Goal: Entertainment & Leisure: Consume media (video, audio)

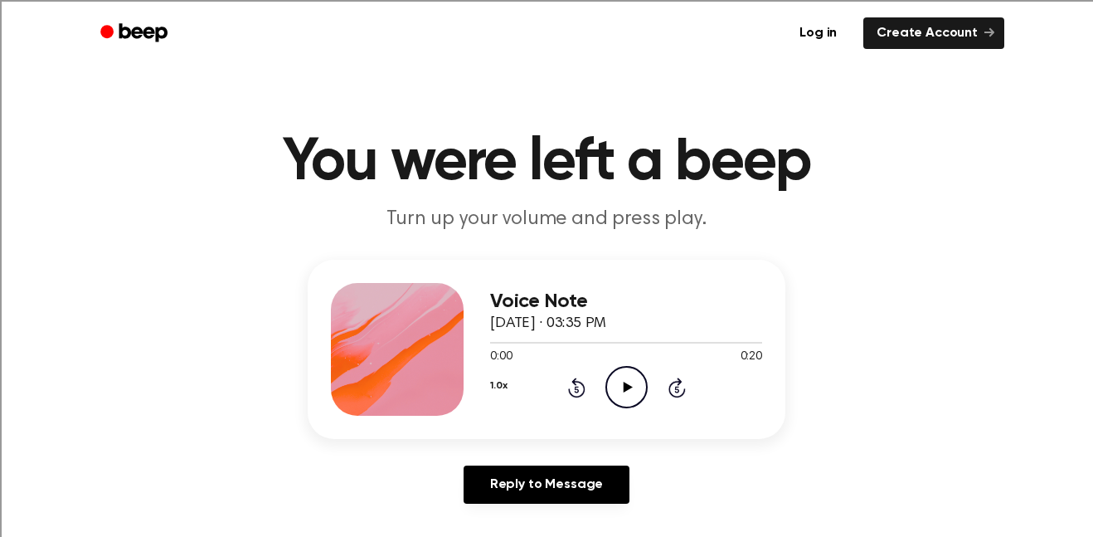
click at [629, 391] on icon "Play Audio" at bounding box center [627, 387] width 42 height 42
click at [621, 393] on icon "Play Audio" at bounding box center [627, 387] width 42 height 42
click at [631, 382] on icon "Play Audio" at bounding box center [627, 387] width 42 height 42
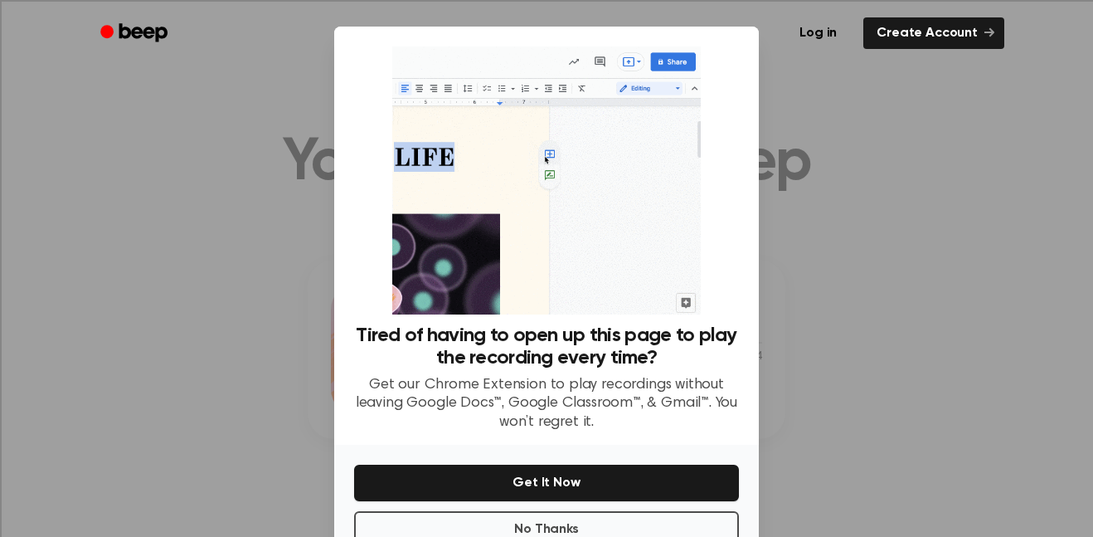
click at [820, 201] on div at bounding box center [546, 268] width 1093 height 537
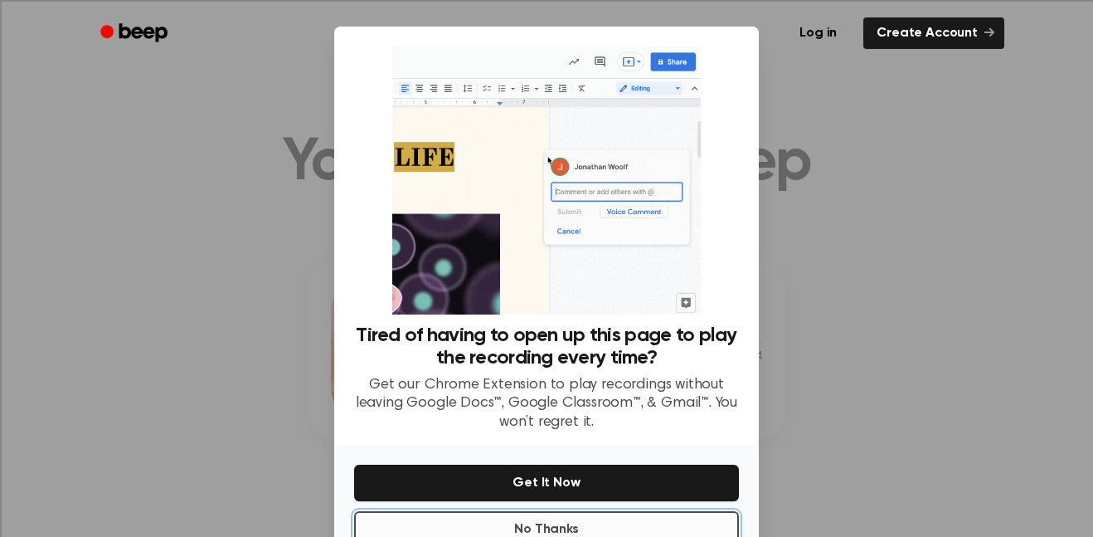
click at [596, 521] on button "No Thanks" at bounding box center [546, 529] width 385 height 37
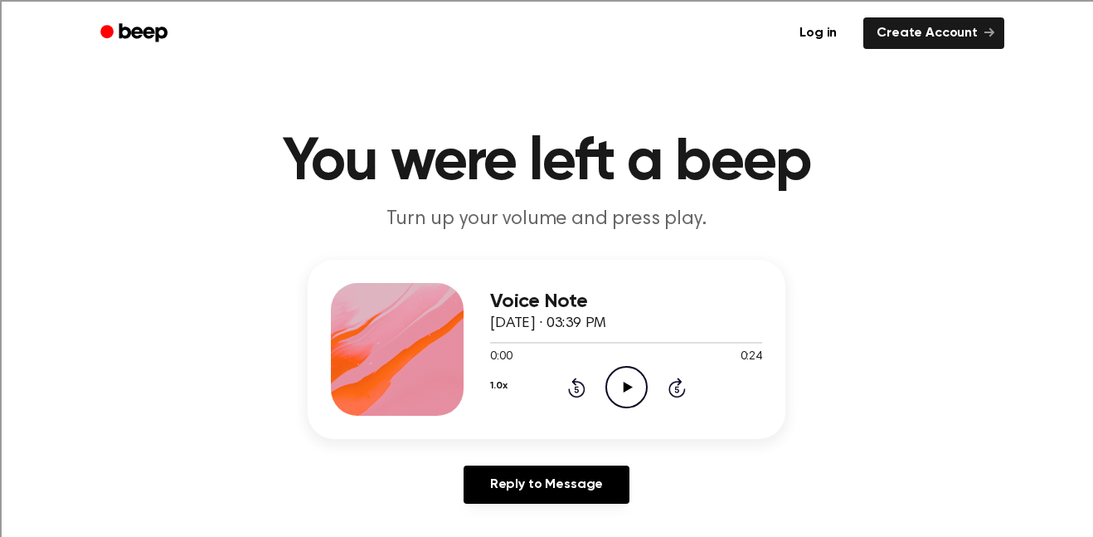
click at [633, 380] on icon "Play Audio" at bounding box center [627, 387] width 42 height 42
click at [635, 371] on icon "Play Audio" at bounding box center [627, 387] width 42 height 42
click at [608, 387] on icon "Play Audio" at bounding box center [627, 387] width 42 height 42
click at [621, 382] on icon "Play Audio" at bounding box center [627, 387] width 42 height 42
click at [621, 382] on icon "Pause Audio" at bounding box center [627, 387] width 42 height 42
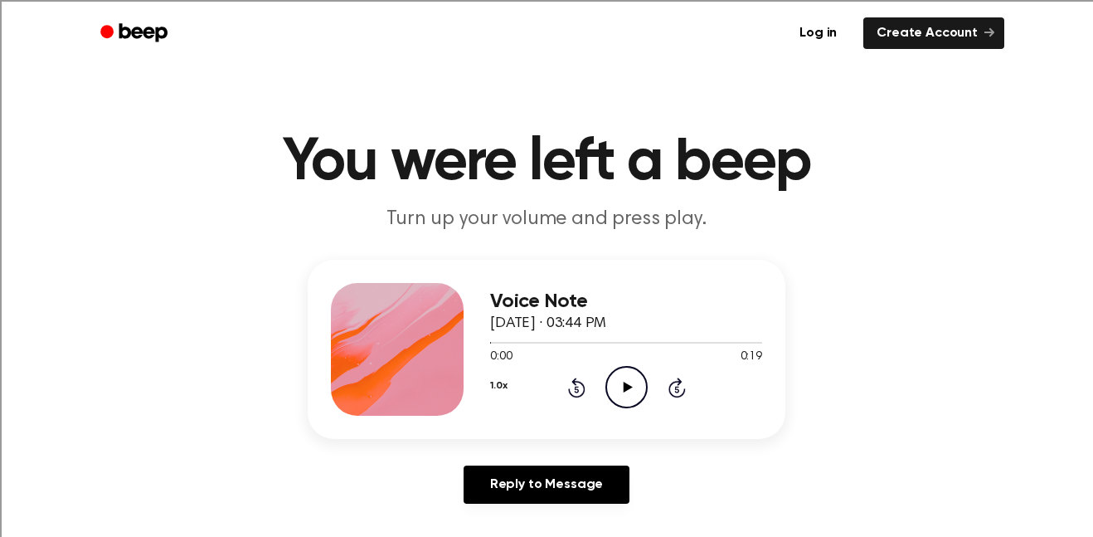
click at [626, 394] on icon "Play Audio" at bounding box center [627, 387] width 42 height 42
click at [640, 392] on icon "Play Audio" at bounding box center [627, 387] width 42 height 42
